Goal: Task Accomplishment & Management: Manage account settings

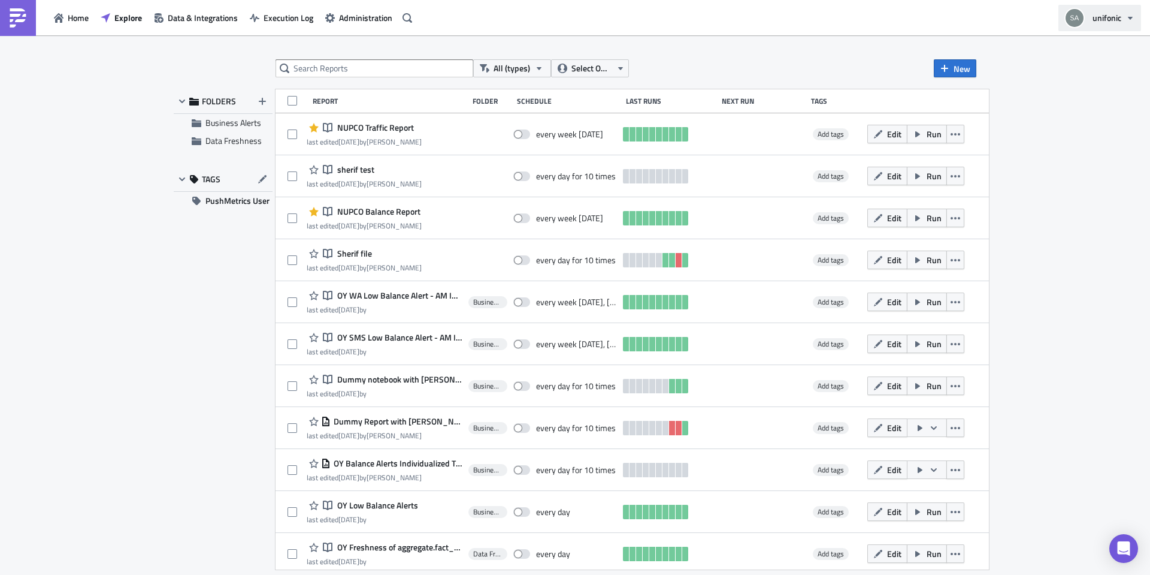
click at [1127, 19] on icon "button" at bounding box center [1131, 18] width 10 height 10
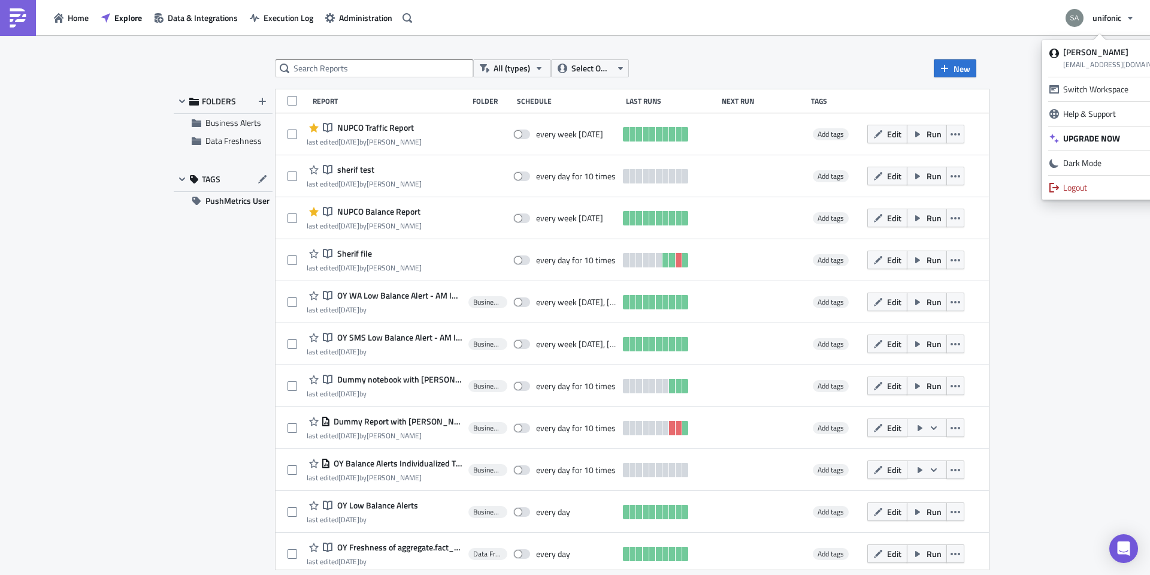
click at [1010, 33] on div "Home Explore Data & Integrations Execution Log Administration unifonic" at bounding box center [575, 17] width 1150 height 35
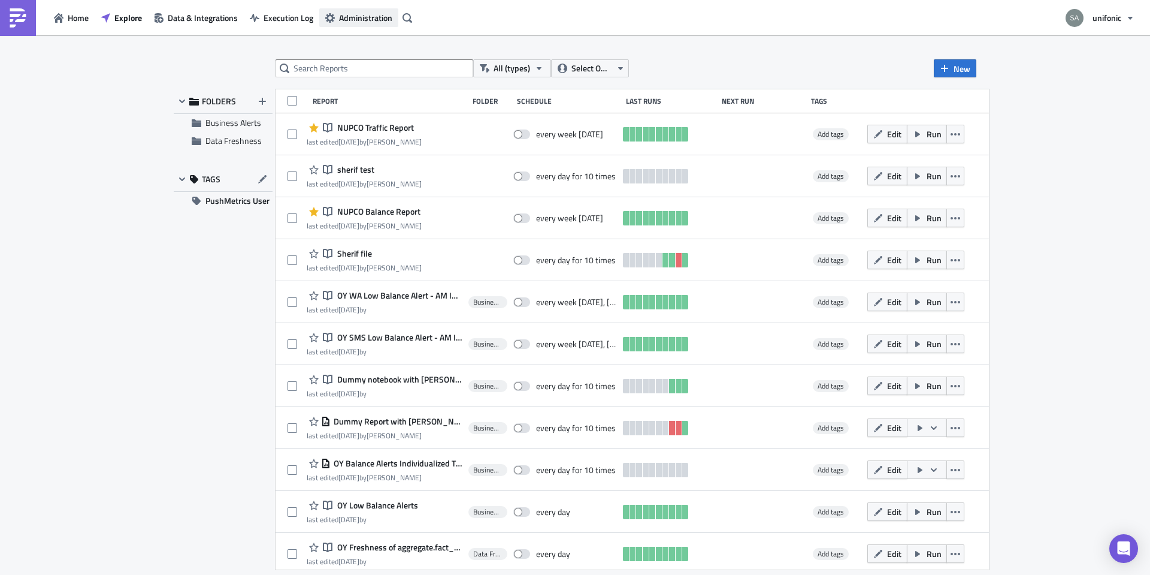
click at [379, 19] on span "Administration" at bounding box center [365, 17] width 53 height 13
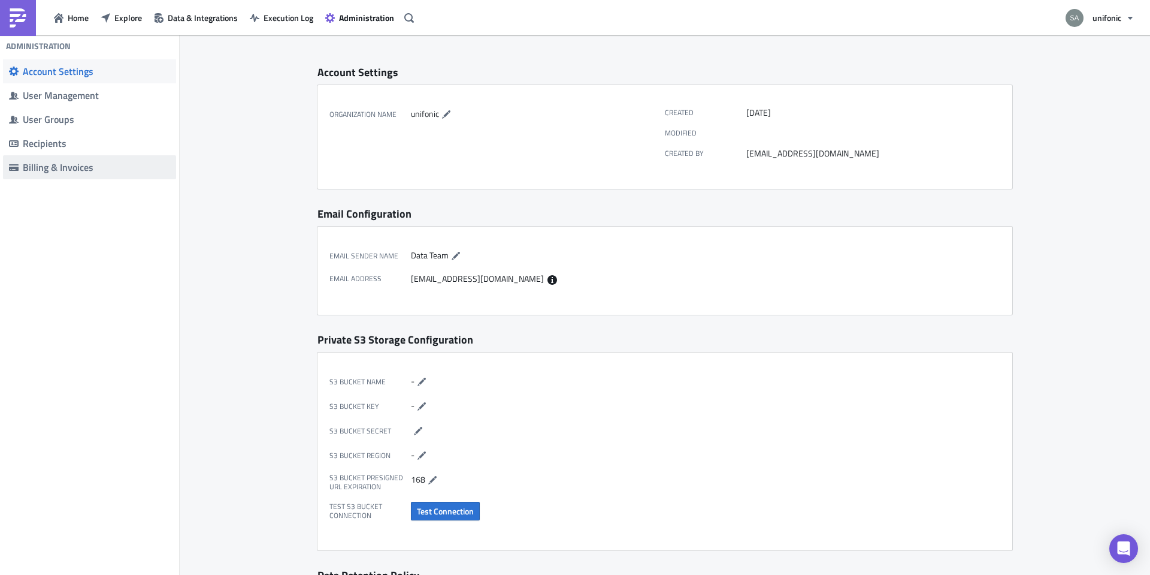
click at [74, 165] on div "Billing & Invoices" at bounding box center [96, 167] width 147 height 12
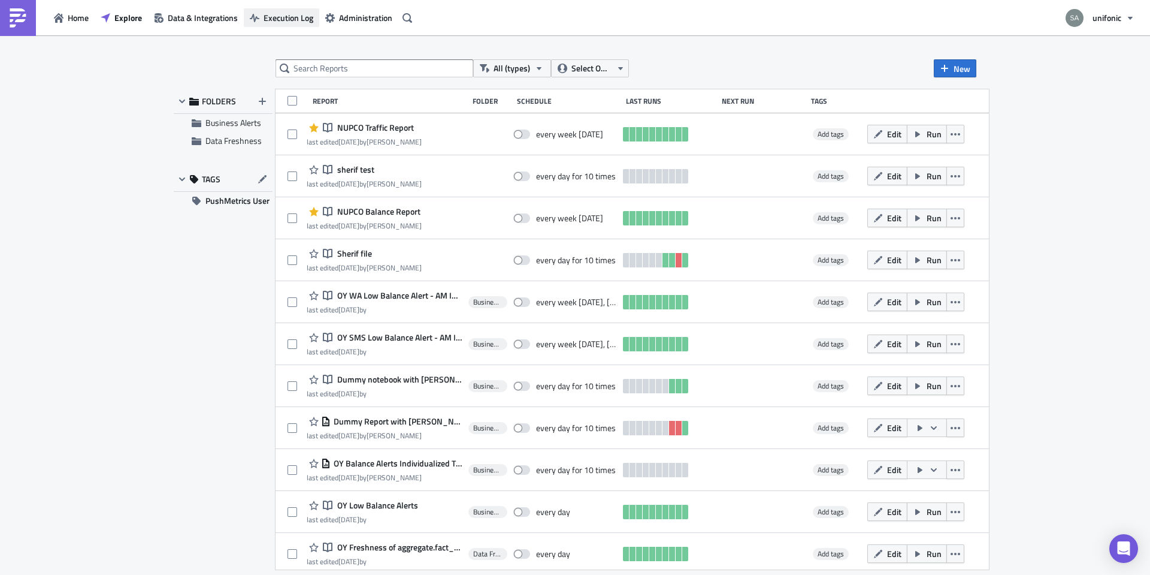
click at [279, 20] on span "Execution Log" at bounding box center [289, 17] width 50 height 13
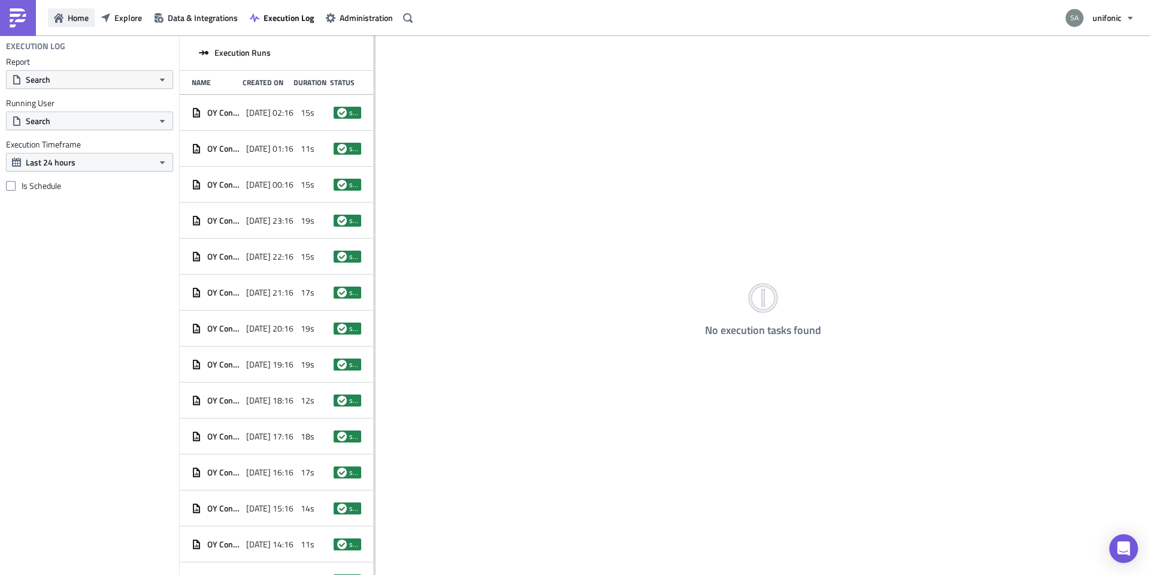
click at [82, 24] on button "Home" at bounding box center [71, 17] width 47 height 19
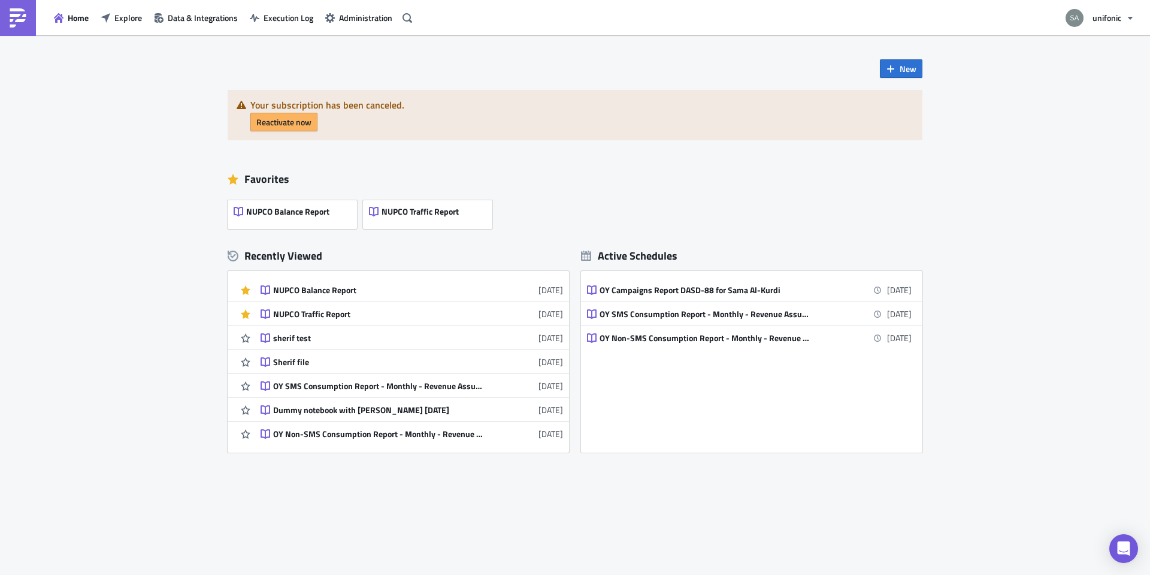
click at [134, 230] on div "New Your subscription has been canceled. Reactivate now Favorites NUPCO Balance…" at bounding box center [575, 304] width 1150 height 539
click at [185, 98] on div "New Your subscription has been canceled. Reactivate now Favorites NUPCO Balance…" at bounding box center [575, 304] width 1150 height 539
click at [68, 14] on span "Home" at bounding box center [78, 17] width 21 height 13
